Goal: Transaction & Acquisition: Purchase product/service

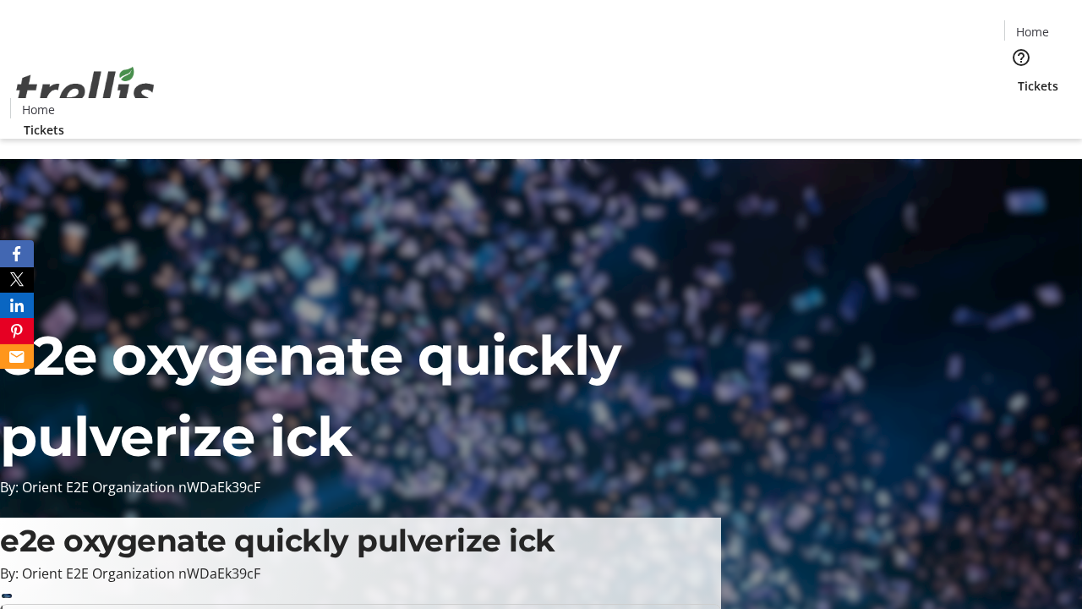
click at [1018, 77] on span "Tickets" at bounding box center [1038, 86] width 41 height 18
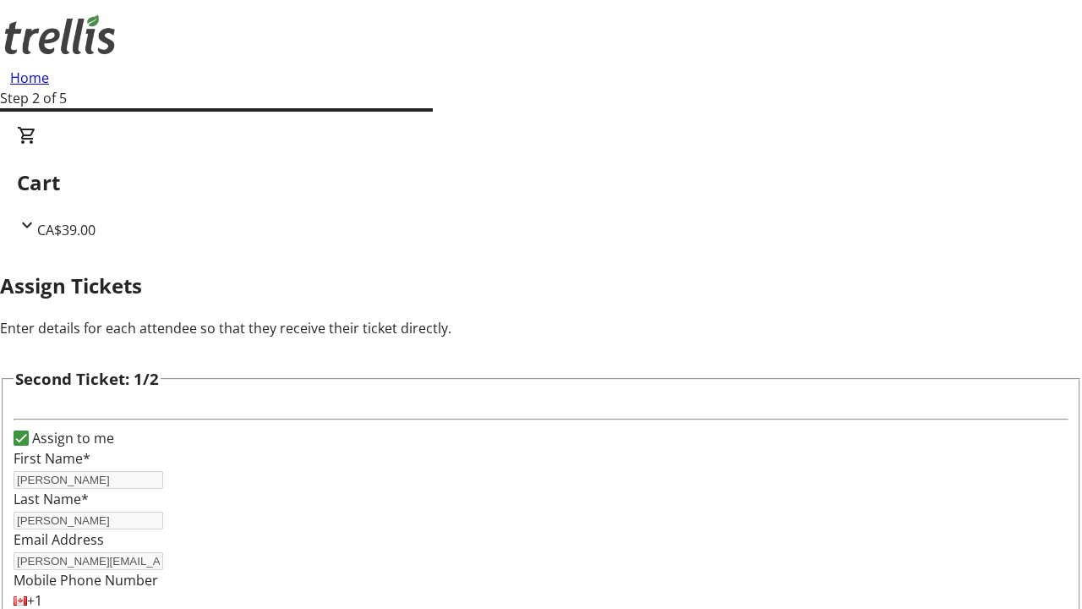
scroll to position [276, 0]
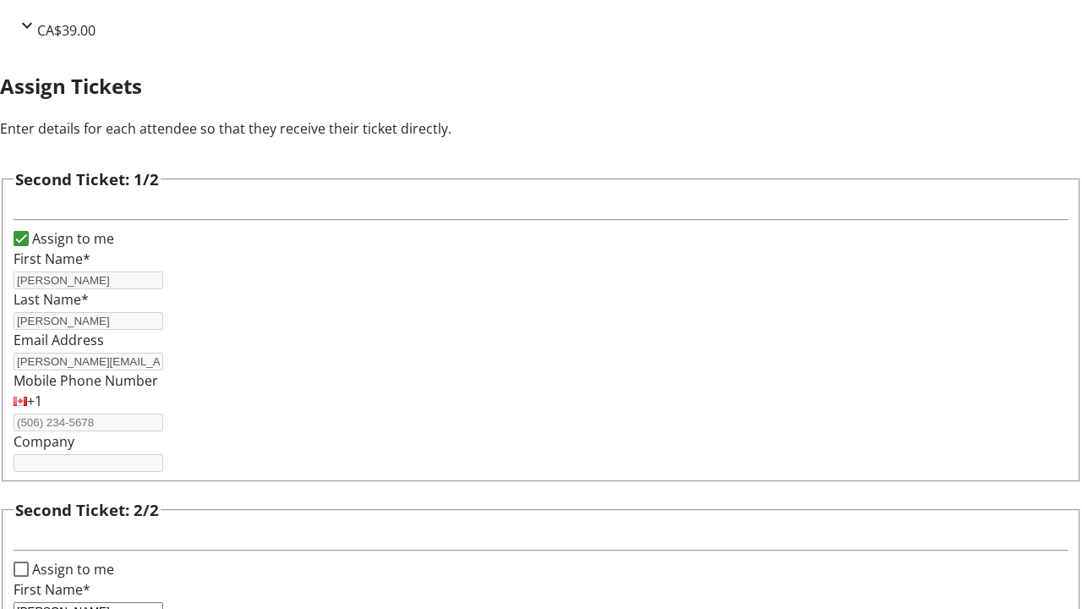
type input "[PERSON_NAME]"
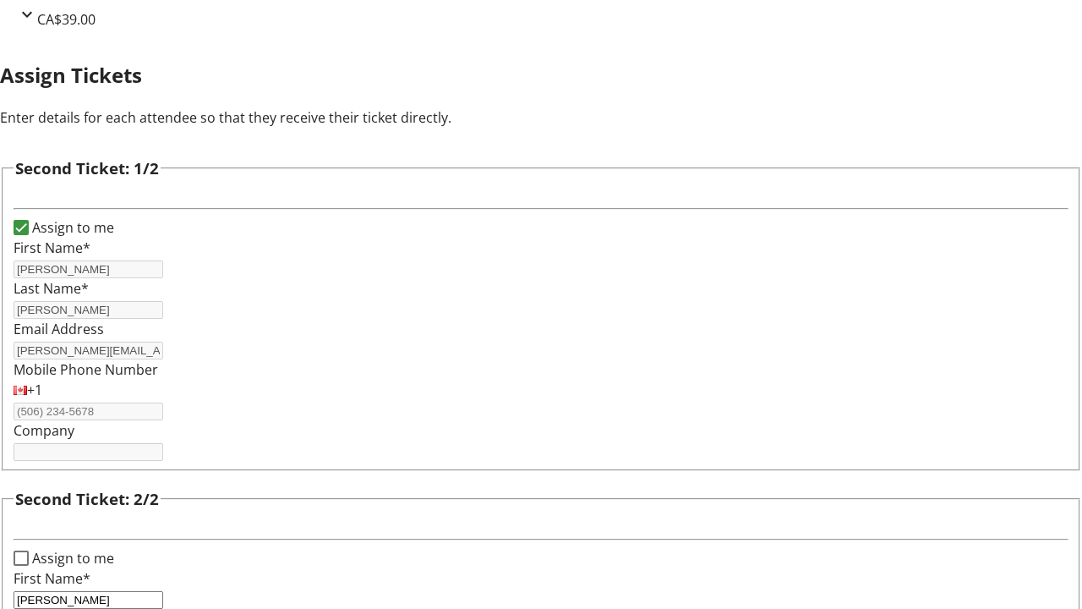
type input "[PERSON_NAME]"
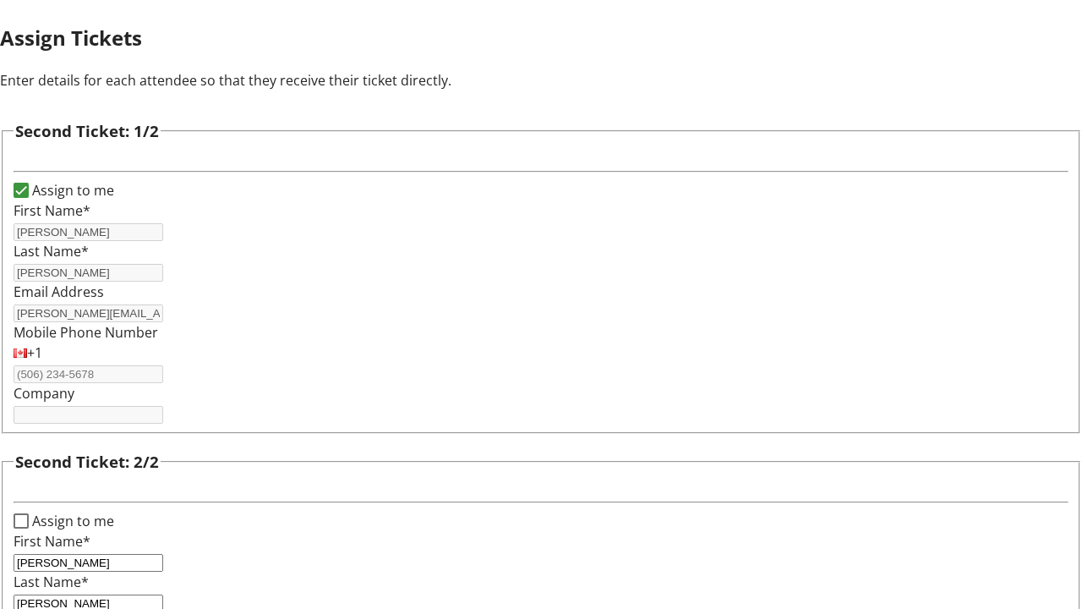
type input "[PERSON_NAME][EMAIL_ADDRESS][DOMAIN_NAME]"
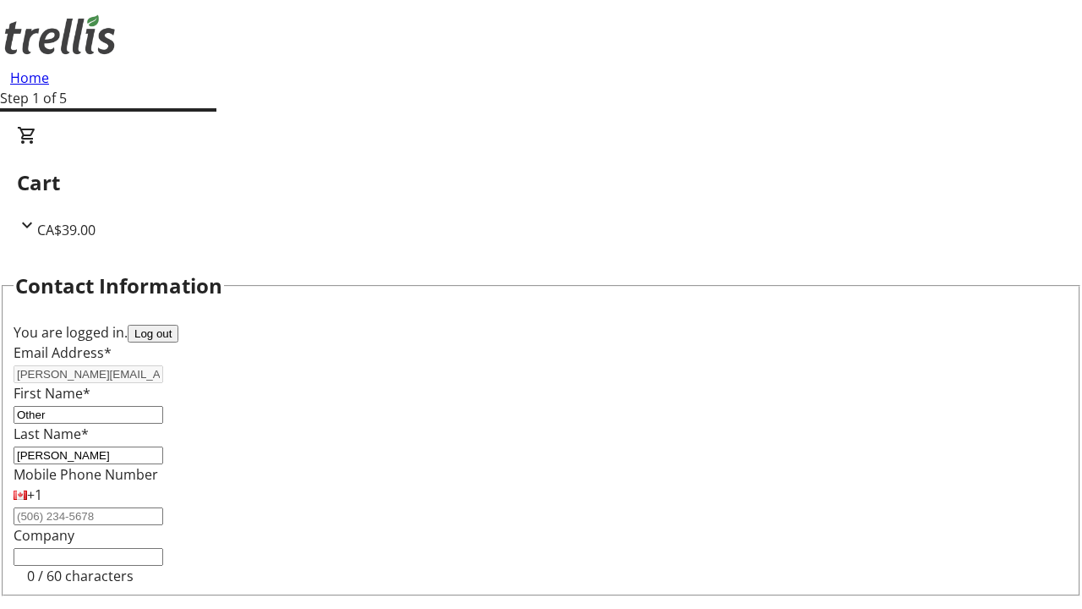
type input "Other"
type input "Name"
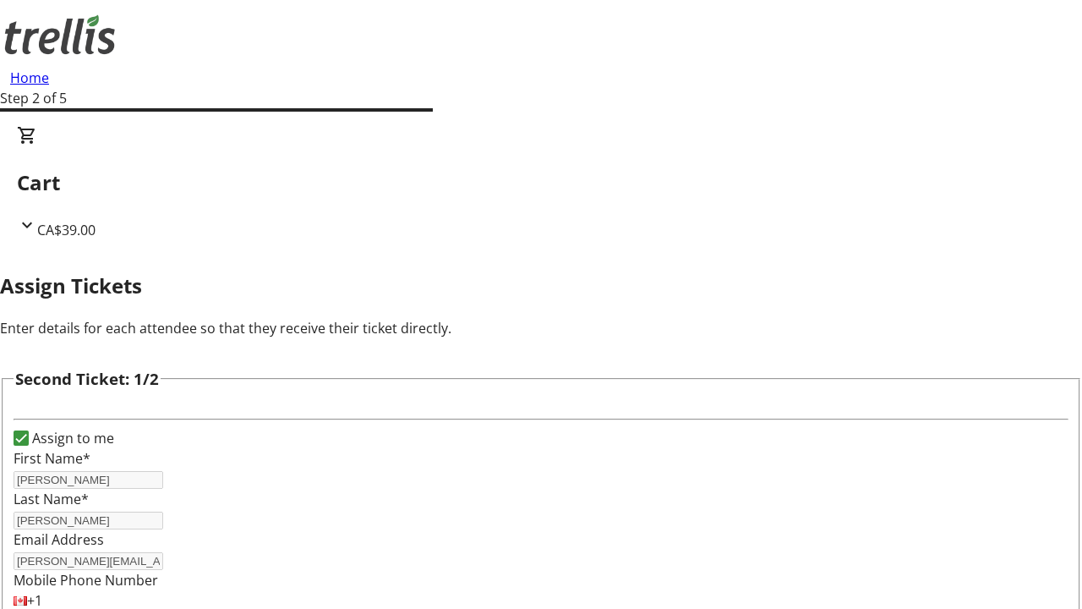
scroll to position [199, 0]
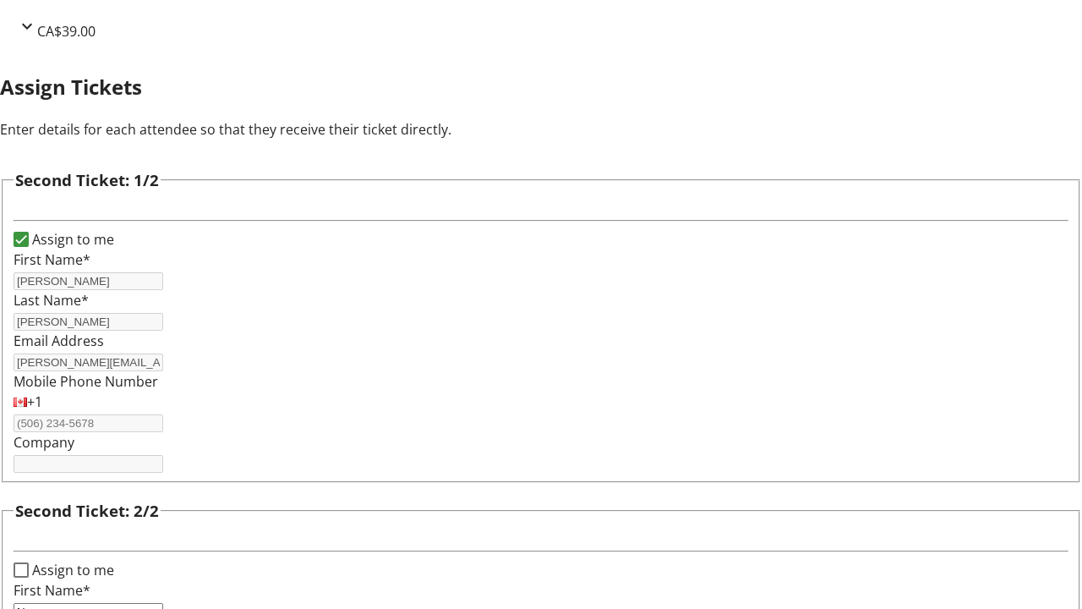
type input "New"
type input "Name"
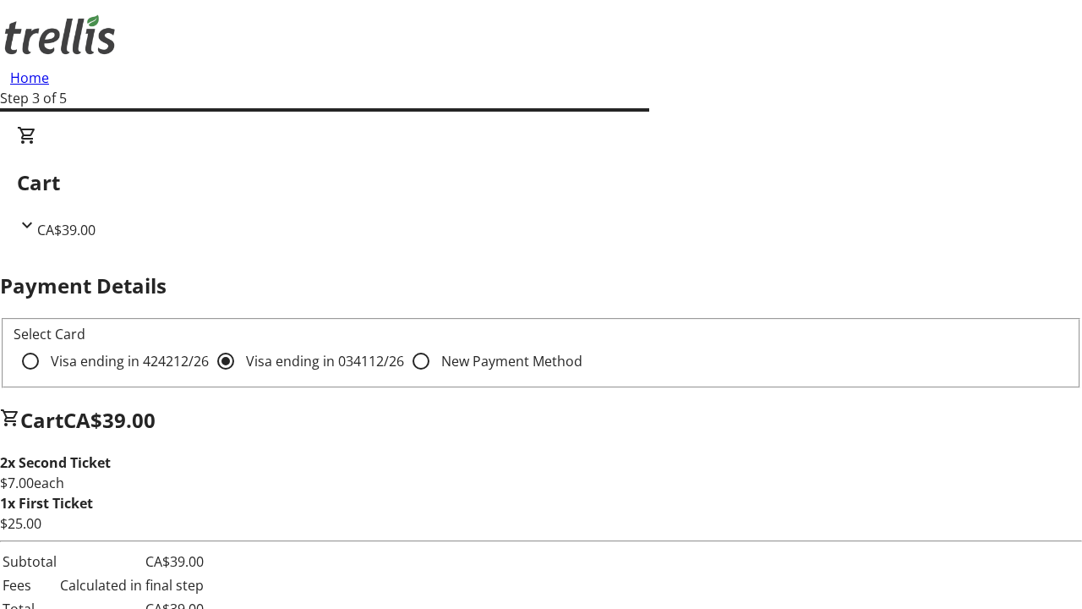
click at [47, 344] on input "Visa ending in 4242 12/26" at bounding box center [31, 361] width 34 height 34
radio input "true"
